Goal: Complete application form: Complete application form

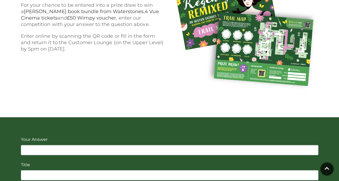
scroll to position [352, 0]
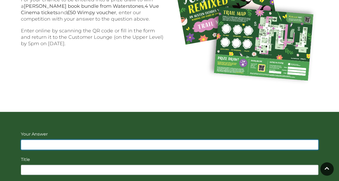
click at [74, 142] on input "text" at bounding box center [169, 145] width 297 height 10
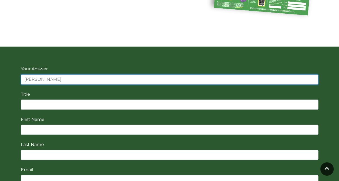
scroll to position [423, 0]
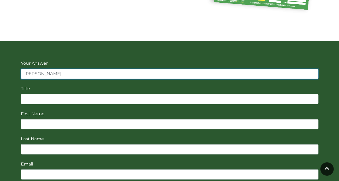
type input "[PERSON_NAME]"
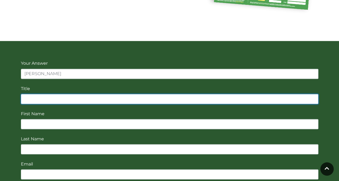
click at [56, 98] on input "Your Answer" at bounding box center [169, 99] width 297 height 10
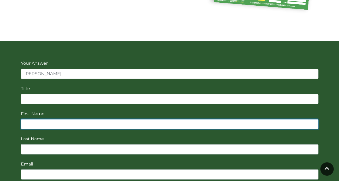
click at [24, 122] on input "First Name" at bounding box center [169, 124] width 297 height 10
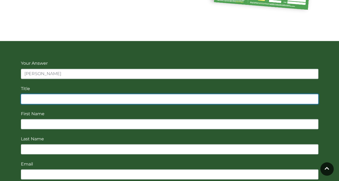
click at [27, 100] on input "Your Answer" at bounding box center [169, 99] width 297 height 10
type input "MRS"
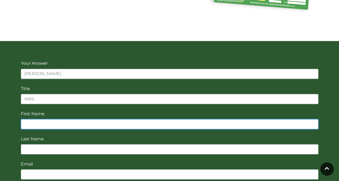
click at [29, 120] on input "First Name" at bounding box center [169, 124] width 297 height 10
type input "[PERSON_NAME]"
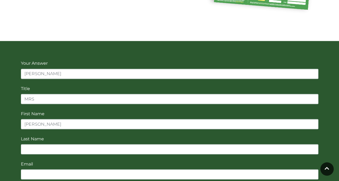
type input "[PERSON_NAME]"
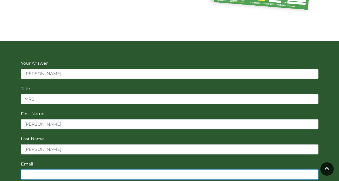
type input "[EMAIL_ADDRESS][DOMAIN_NAME]"
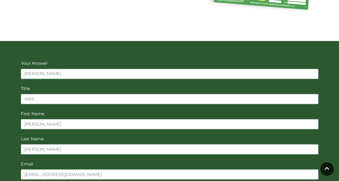
type input "co9 1gw"
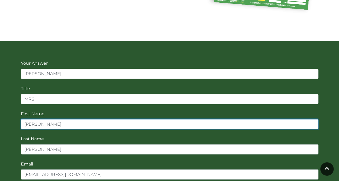
drag, startPoint x: 40, startPoint y: 124, endPoint x: 119, endPoint y: 110, distance: 79.8
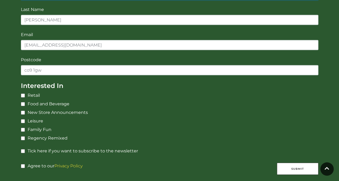
scroll to position [556, 0]
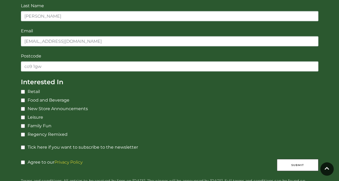
type input "[PERSON_NAME]"
click at [37, 145] on label "Tick here if you want to subscribe to the newsletter" at bounding box center [79, 147] width 117 height 6
click at [24, 146] on input "Tick here if you want to subscribe to the newsletter" at bounding box center [22, 147] width 3 height 3
checkbox input "true"
click at [24, 159] on label "Agree to our Privacy Policy" at bounding box center [52, 164] width 62 height 10
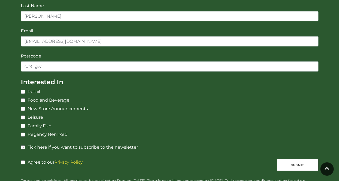
click at [24, 161] on input "Agree to our Privacy Policy" at bounding box center [22, 162] width 3 height 3
checkbox input "true"
click at [22, 125] on input "Family Fun" at bounding box center [22, 126] width 3 height 3
checkbox input "true"
click at [292, 164] on button "Submit" at bounding box center [298, 165] width 42 height 12
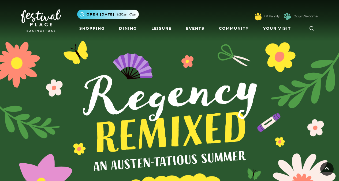
scroll to position [273, 0]
